Goal: Information Seeking & Learning: Compare options

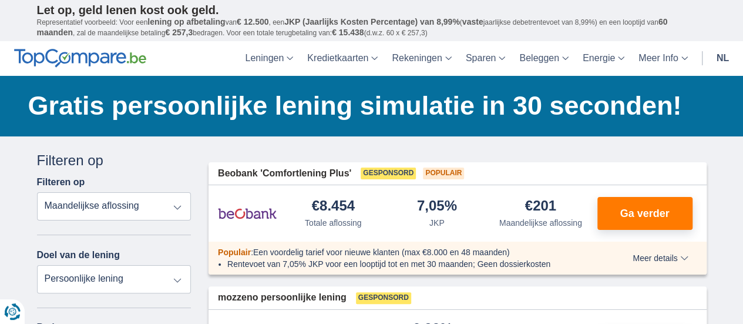
click at [175, 207] on select "Totale aflossing JKP Maandelijkse aflossing" at bounding box center [114, 206] width 155 height 28
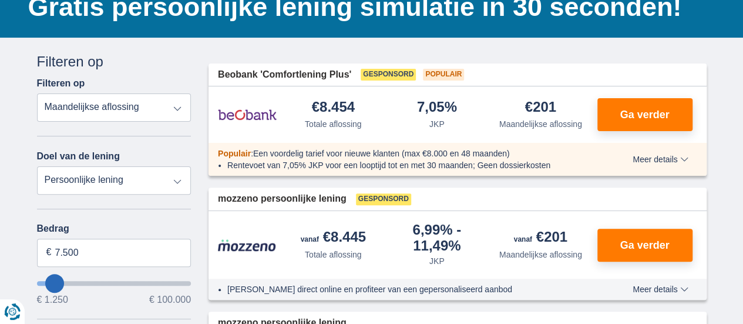
scroll to position [118, 0]
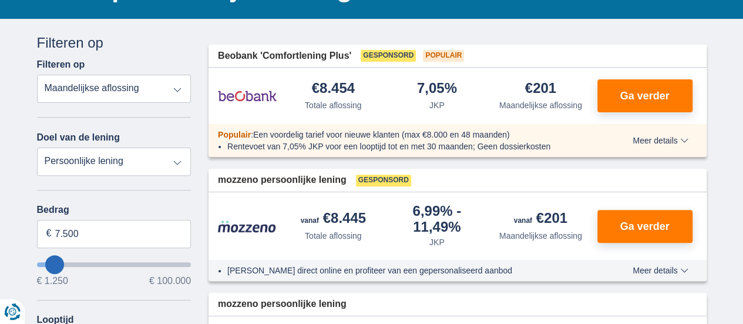
type input "12.250"
type input "12250"
select select "60"
type input "13.250"
type input "13250"
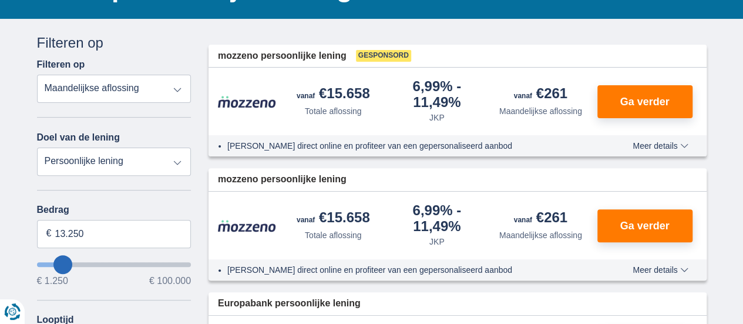
type input "88.250"
type input "88250"
click at [165, 265] on input "wantToBorrow" at bounding box center [114, 264] width 155 height 5
select select "120"
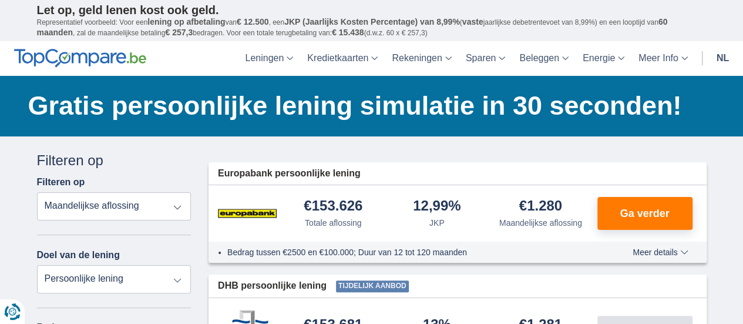
click at [175, 280] on select "Persoonlijke lening Auto Moto / fiets Mobilhome / caravan Renovatie Energie Sch…" at bounding box center [114, 279] width 155 height 28
select select "wedding"
click at [37, 265] on select "Persoonlijke lening Auto Moto / fiets Mobilhome / caravan Renovatie Energie Sch…" at bounding box center [114, 279] width 155 height 28
type input "7.500"
type input "7250"
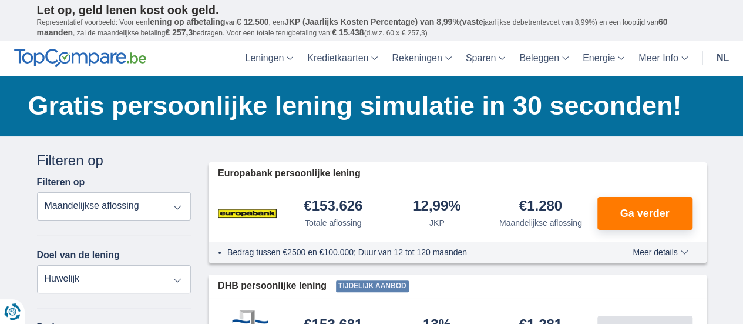
select select "42"
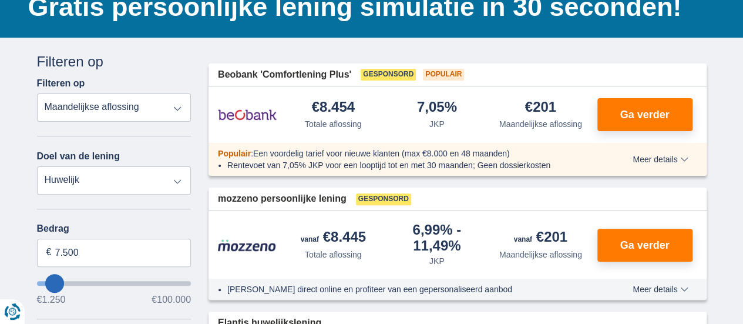
scroll to position [118, 0]
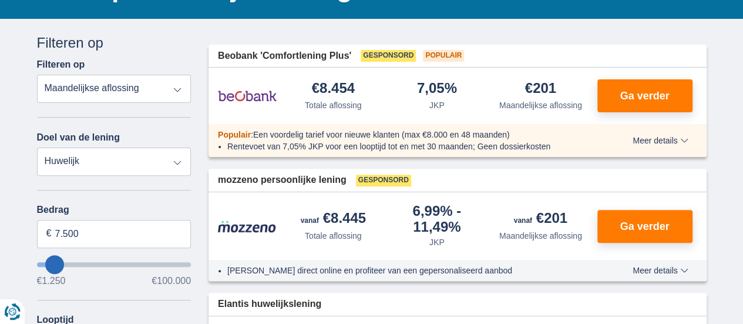
type input "13.250"
type input "13250"
select select "60"
type input "14.250"
type input "14250"
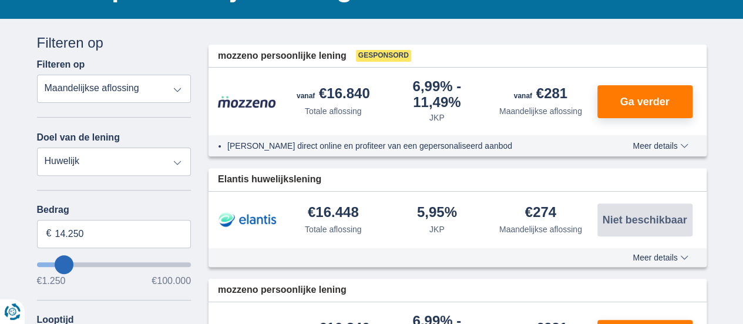
type input "15.250"
type input "18250"
type input "18.250"
select select "84"
type input "17.250"
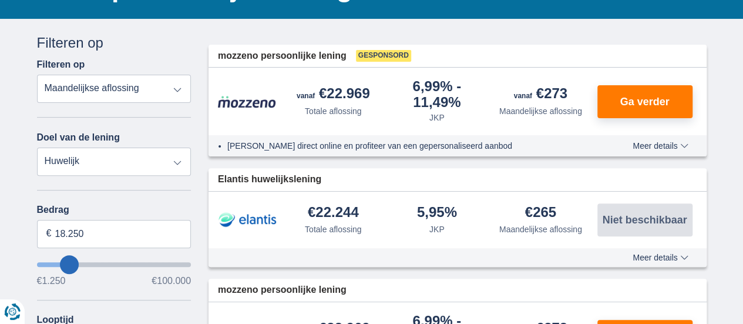
type input "17250"
type input "18.250"
type input "18250"
type input "20.250"
type input "21250"
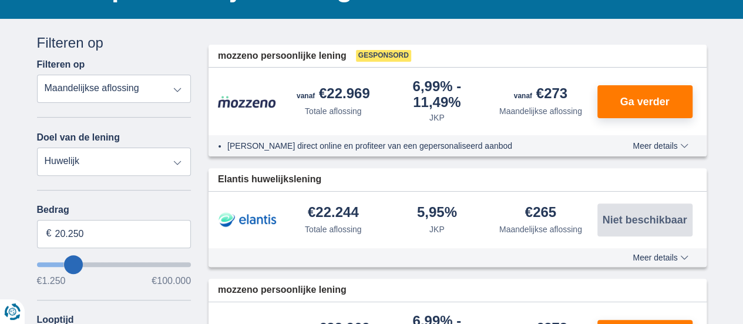
type input "21.250"
select select "120"
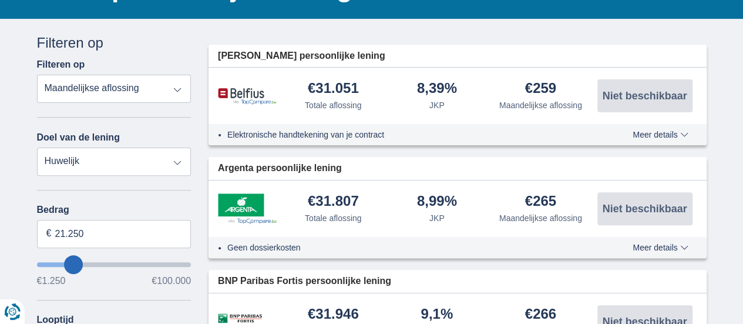
type input "35.250"
type input "35250"
click at [92, 262] on input "wantToBorrow" at bounding box center [114, 264] width 155 height 5
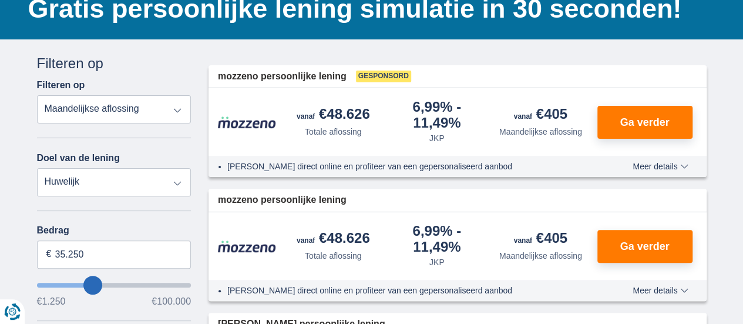
scroll to position [118, 0]
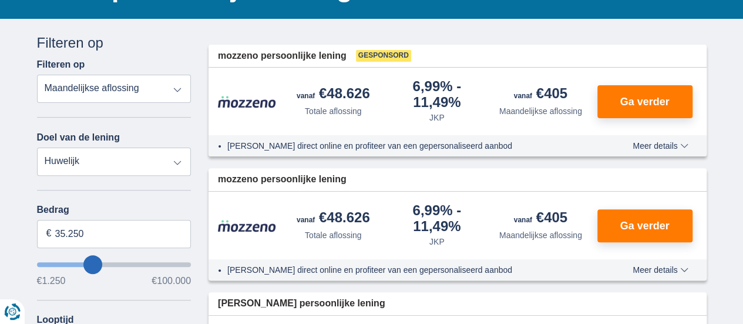
type input "99.250"
type input "99250"
click at [186, 263] on input "wantToBorrow" at bounding box center [114, 264] width 155 height 5
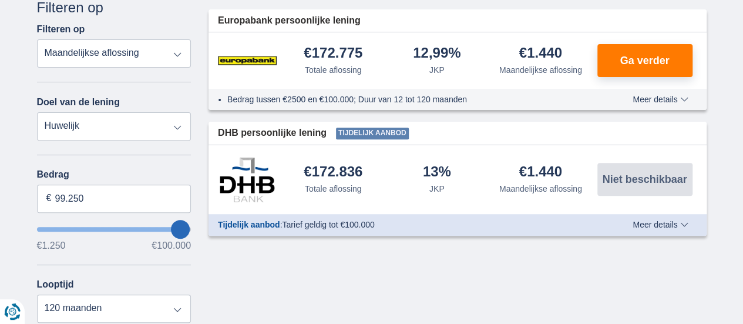
scroll to position [176, 0]
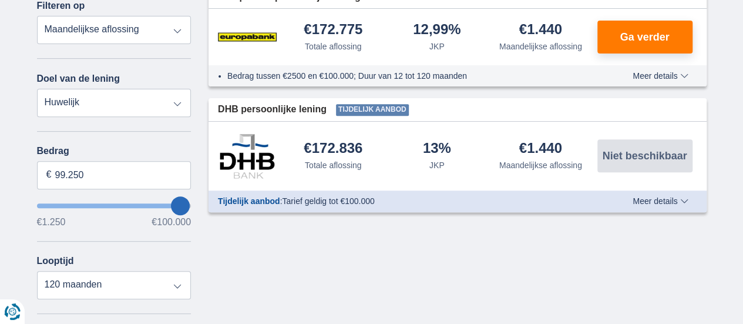
click at [189, 208] on input "wantToBorrow" at bounding box center [114, 205] width 155 height 5
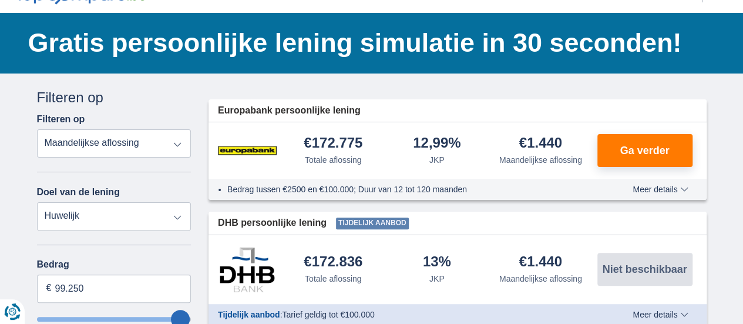
scroll to position [0, 0]
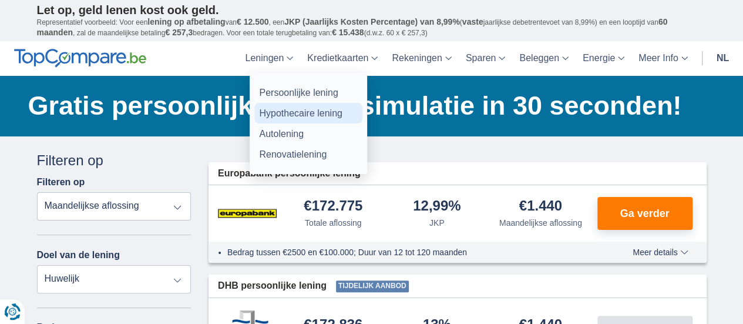
click at [280, 110] on link "Hypothecaire lening" at bounding box center [308, 113] width 108 height 21
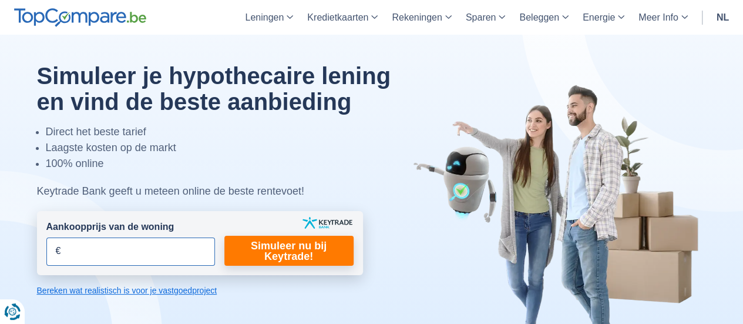
click at [106, 260] on input "Aankoopprijs van de woning" at bounding box center [130, 251] width 169 height 28
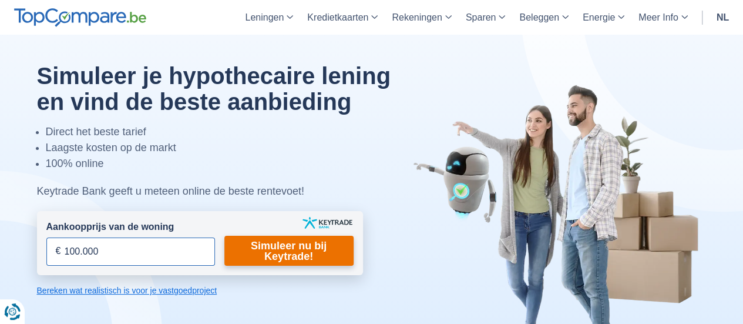
type input "100.000"
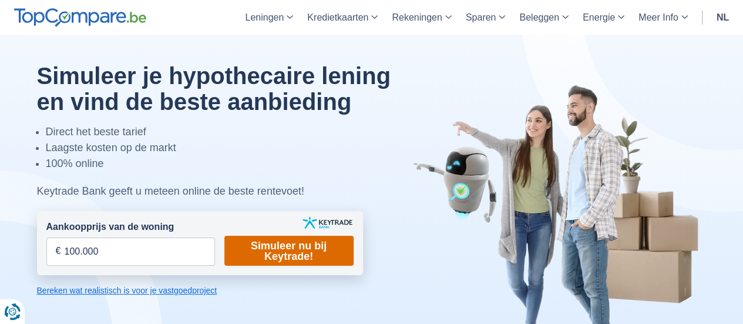
click at [314, 251] on link "Simuleer nu bij Keytrade!" at bounding box center [288, 251] width 129 height 30
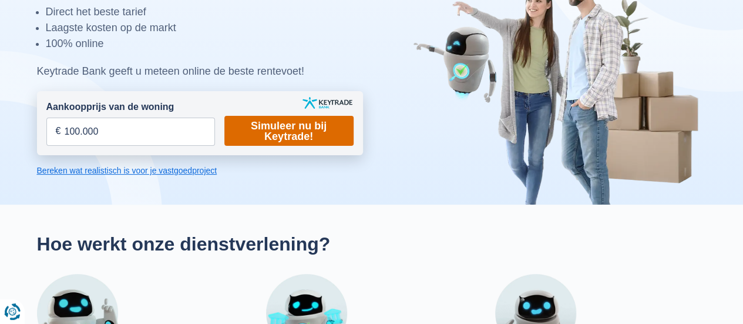
scroll to position [59, 0]
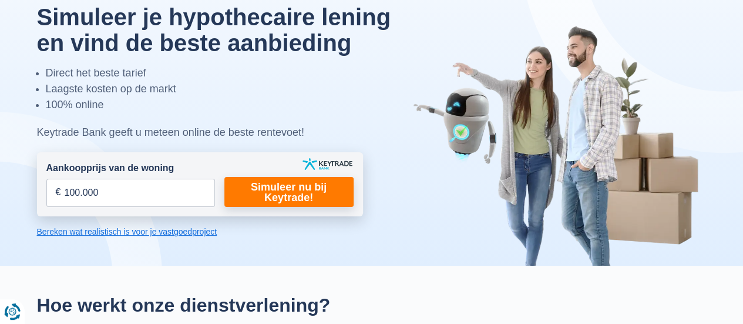
click at [152, 232] on link "Bereken wat realistisch is voor je vastgoedproject" at bounding box center [200, 232] width 326 height 12
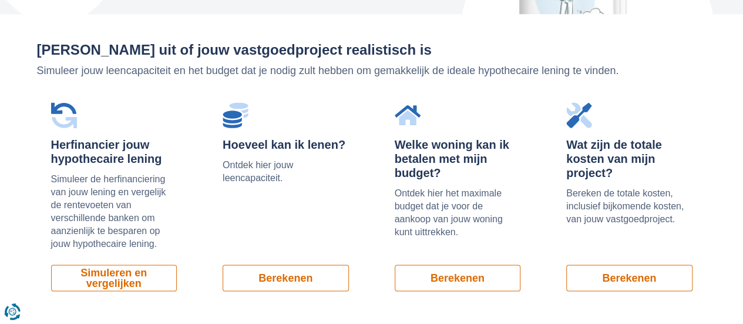
scroll to position [796, 0]
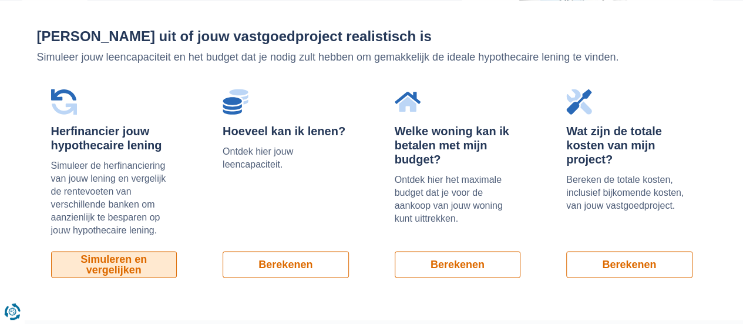
click at [125, 263] on link "Simuleren en vergelijken" at bounding box center [114, 264] width 126 height 26
